Goal: Task Accomplishment & Management: Complete application form

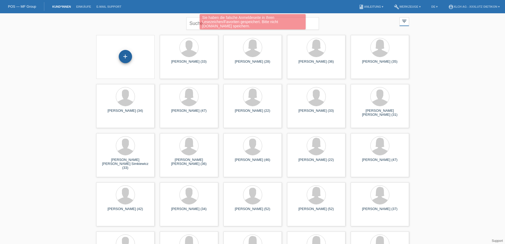
click at [125, 56] on div "+" at bounding box center [125, 56] width 13 height 13
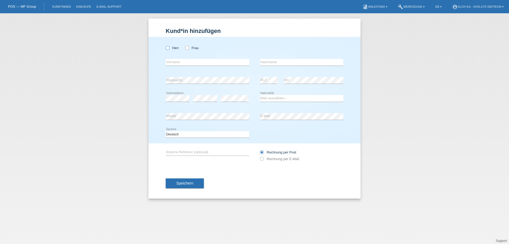
click at [165, 45] on icon at bounding box center [165, 45] width 0 height 0
click at [168, 48] on input "Herr" at bounding box center [167, 47] width 3 height 3
radio input "true"
click at [173, 61] on input "text" at bounding box center [207, 62] width 83 height 7
type input "[PERSON_NAME]"
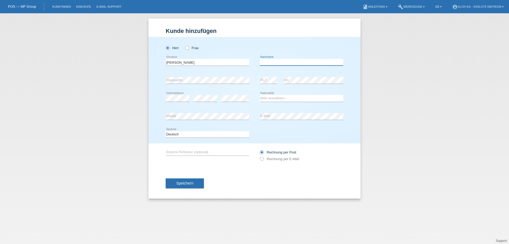
click at [270, 62] on input "text" at bounding box center [301, 62] width 83 height 7
type input "[PERSON_NAME]"
click at [284, 102] on div "Bitte auswählen... Schweiz Deutschland Liechtenstein Österreich ------------ Af…" at bounding box center [301, 98] width 83 height 18
click at [283, 98] on select "Bitte auswählen... Schweiz Deutschland Liechtenstein Österreich ------------ Af…" at bounding box center [301, 98] width 83 height 6
select select "CH"
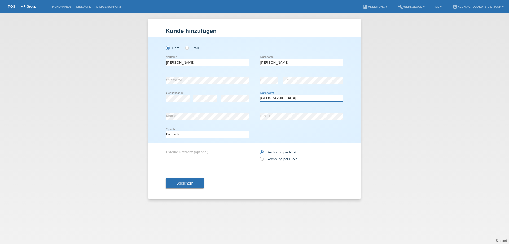
click at [260, 95] on select "Bitte auswählen... Schweiz Deutschland Liechtenstein Österreich ------------ Af…" at bounding box center [301, 98] width 83 height 6
click at [259, 156] on icon at bounding box center [259, 156] width 0 height 0
click at [262, 160] on input "Rechnung per E-Mail" at bounding box center [261, 160] width 3 height 7
radio input "true"
click at [209, 152] on input "text" at bounding box center [207, 152] width 83 height 7
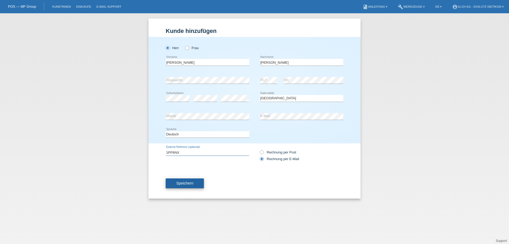
type input "1PP6NX"
click at [190, 182] on span "Speichern" at bounding box center [184, 183] width 17 height 4
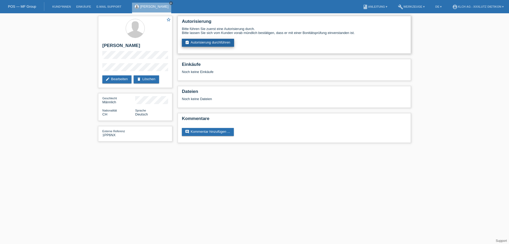
click at [220, 45] on link "assignment_turned_in Autorisierung durchführen" at bounding box center [208, 43] width 52 height 8
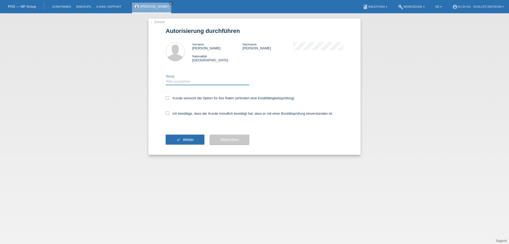
click at [181, 79] on select "Bitte auswählen CHF 1.00 - CHF 499.00 CHF 500.00 - CHF 1'999.00 CHF 2'000.00 - …" at bounding box center [207, 81] width 83 height 6
select select "3"
click at [166, 78] on select "Bitte auswählen CHF 1.00 - CHF 499.00 CHF 500.00 - CHF 1'999.00 CHF 2'000.00 - …" at bounding box center [207, 81] width 83 height 6
click at [168, 113] on icon at bounding box center [167, 112] width 3 height 3
click at [168, 113] on input "Ich bestätige, dass der Kunde mündlich bestätigt hat, dass er mit einer Bonität…" at bounding box center [167, 112] width 3 height 3
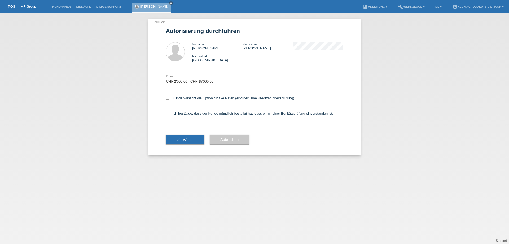
checkbox input "true"
click at [184, 140] on span "Weiter" at bounding box center [188, 139] width 11 height 4
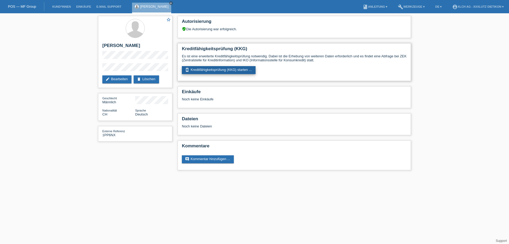
click at [214, 70] on link "perm_device_information Kreditfähigkeitsprüfung (KKG) starten ..." at bounding box center [219, 70] width 74 height 8
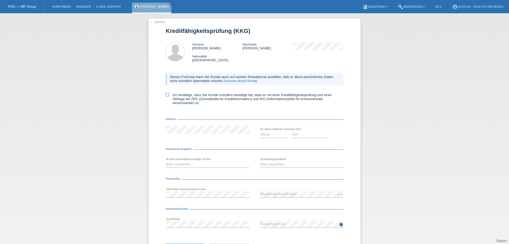
click at [166, 95] on icon at bounding box center [167, 94] width 3 height 3
click at [166, 95] on input "Ich bestätige, dass der Kunde mündlich bestätigt hat, dass er mit einer Kreditf…" at bounding box center [167, 94] width 3 height 3
checkbox input "true"
click at [269, 133] on select "Monat 01 02 03 04 05 06 07 08 09 10" at bounding box center [274, 134] width 28 height 6
select select "09"
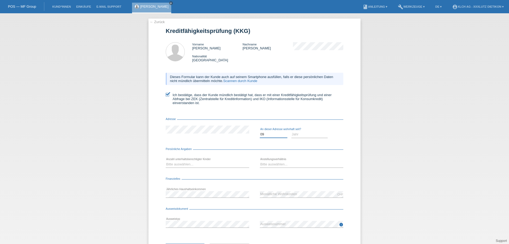
click at [260, 131] on select "Monat 01 02 03 04 05 06 07 08 09 10" at bounding box center [274, 134] width 28 height 6
click at [299, 133] on select "Jahr 2025 2024 2023 2022 2021 2020 2019 2018 2017 2016 2015 2014 2013 2012 2011…" at bounding box center [309, 134] width 37 height 6
select select "2024"
click at [291, 131] on select "Jahr 2025 2024 2023 2022 2021 2020 2019 2018 2017 2016 2015 2014 2013 2012 2011…" at bounding box center [309, 134] width 37 height 6
click at [197, 160] on div "Bitte auswählen... 0 1 2 3 4 5 6 7 8 9 error" at bounding box center [207, 164] width 83 height 18
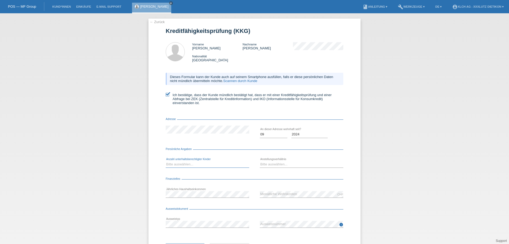
click at [179, 164] on select "Bitte auswählen... 0 1 2 3 4 5 6 7 8 9" at bounding box center [207, 164] width 83 height 6
select select "1"
click at [166, 161] on select "Bitte auswählen... 0 1 2 3 4 5 6 7 8 9" at bounding box center [207, 164] width 83 height 6
click at [268, 166] on select "Bitte auswählen... Unbefristet Befristet Lehrling/Student Pensioniert Nicht arb…" at bounding box center [301, 164] width 83 height 6
select select "INDEPENDENT"
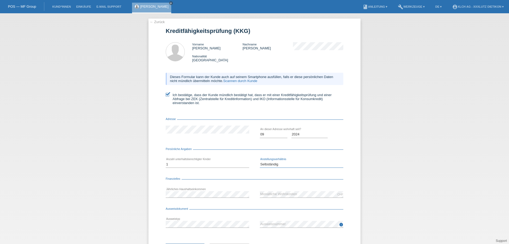
click at [260, 161] on select "Bitte auswählen... Unbefristet Befristet Lehrling/Student Pensioniert Nicht arb…" at bounding box center [301, 164] width 83 height 6
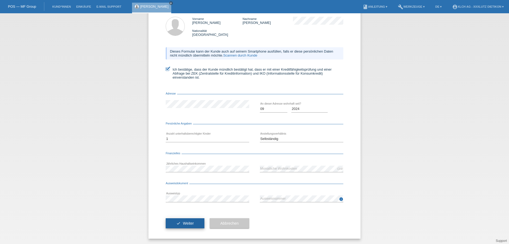
click at [183, 222] on span "Weiter" at bounding box center [188, 223] width 11 height 4
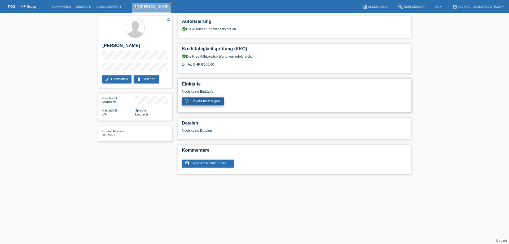
click at [209, 100] on link "add_shopping_cart Einkauf hinzufügen" at bounding box center [203, 101] width 42 height 8
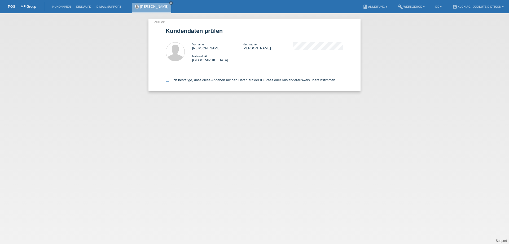
click at [168, 79] on icon at bounding box center [167, 79] width 3 height 3
click at [168, 79] on input "Ich bestätige, dass diese Angaben mit den Daten auf der ID, Pass oder Ausländer…" at bounding box center [167, 79] width 3 height 3
checkbox input "true"
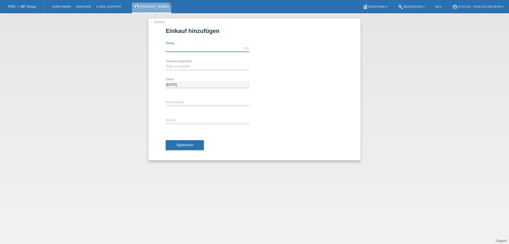
click at [176, 48] on input "text" at bounding box center [207, 48] width 83 height 7
type input "6500.00"
click at [176, 68] on select "Bitte auswählen Kauf auf Rechnung mit Teilzahlungsoption Fixe Raten - Zinsübern…" at bounding box center [207, 66] width 83 height 6
select select "109"
click at [166, 63] on select "Bitte auswählen Kauf auf Rechnung mit Teilzahlungsoption Fixe Raten - Zinsübern…" at bounding box center [207, 66] width 83 height 6
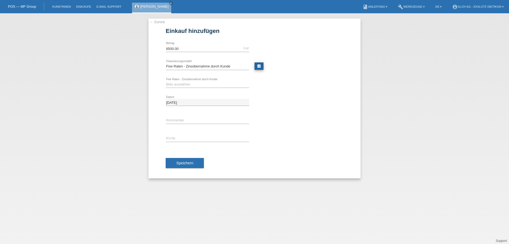
click at [258, 63] on link "calculate" at bounding box center [258, 65] width 9 height 7
type input "6500.00"
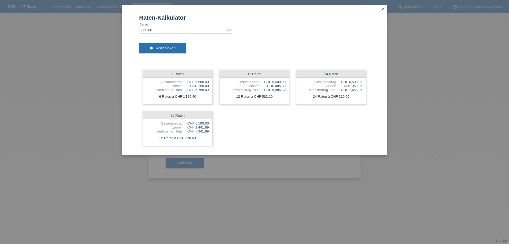
click at [383, 10] on icon "close" at bounding box center [383, 9] width 4 height 4
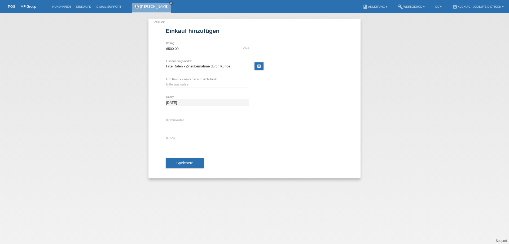
click at [155, 10] on div "Alessio Da Silva close" at bounding box center [151, 8] width 39 height 11
click at [170, 4] on icon "close" at bounding box center [171, 3] width 3 height 3
click at [157, 19] on div "← Zurück Einkauf hinzufügen 6500.00 CHF error Betrag" at bounding box center [254, 99] width 212 height 160
click at [157, 21] on link "← Zurück" at bounding box center [157, 22] width 15 height 4
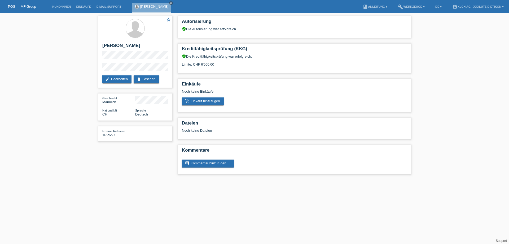
click at [150, 80] on link "delete Löschen" at bounding box center [146, 79] width 25 height 8
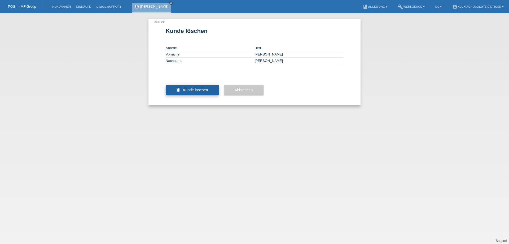
click at [185, 92] on span "Kunde löschen" at bounding box center [195, 90] width 25 height 4
